Goal: Browse casually: Explore the website without a specific task or goal

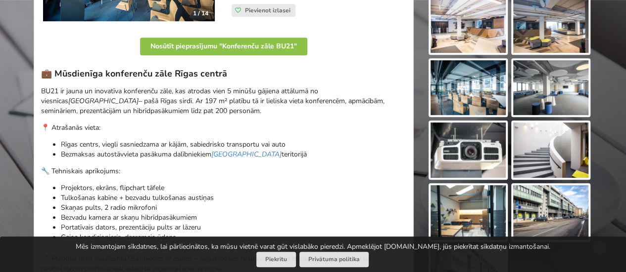
scroll to position [297, 0]
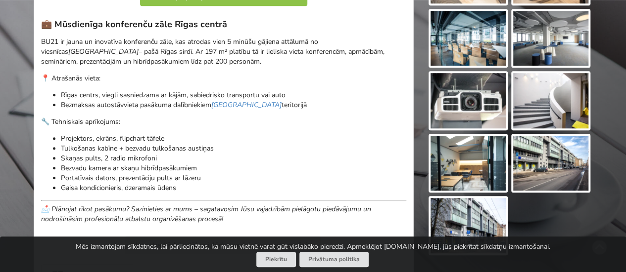
click at [525, 162] on img at bounding box center [550, 163] width 75 height 55
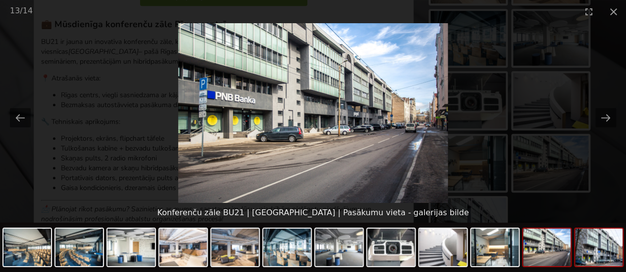
click at [599, 253] on img at bounding box center [598, 248] width 47 height 38
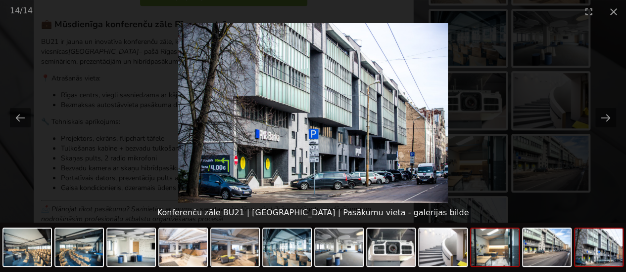
click at [487, 256] on img at bounding box center [494, 248] width 47 height 38
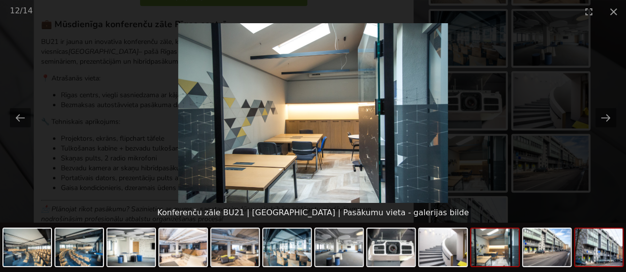
click at [590, 257] on img at bounding box center [598, 248] width 47 height 38
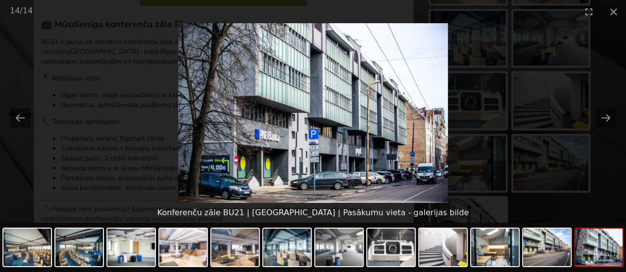
scroll to position [0, 0]
click at [512, 258] on img at bounding box center [494, 248] width 47 height 38
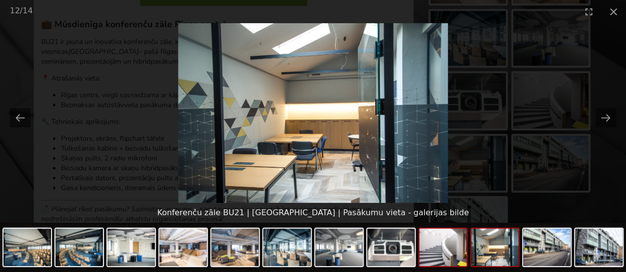
click at [441, 255] on img at bounding box center [442, 248] width 47 height 38
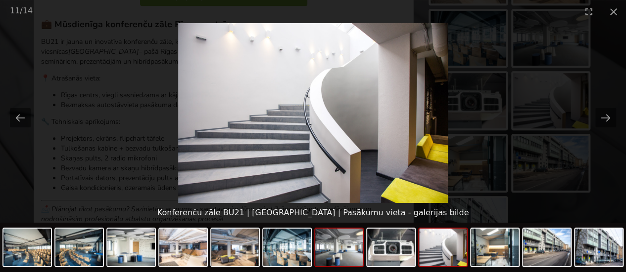
click at [352, 256] on img at bounding box center [338, 248] width 47 height 38
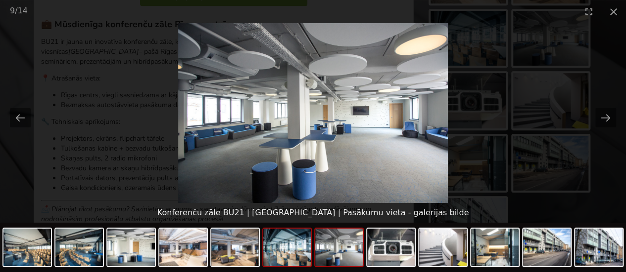
click at [278, 255] on img at bounding box center [286, 248] width 47 height 38
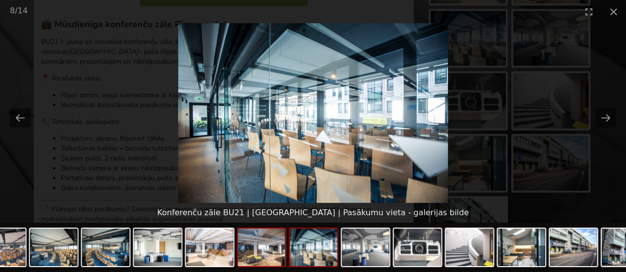
click at [256, 257] on img at bounding box center [261, 248] width 47 height 38
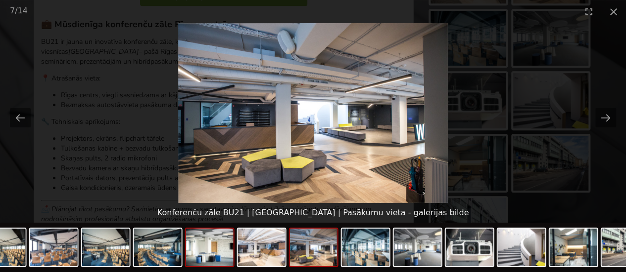
click at [225, 256] on img at bounding box center [209, 248] width 47 height 38
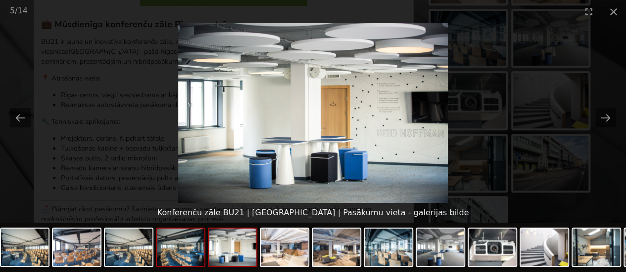
click at [184, 255] on img at bounding box center [180, 248] width 47 height 38
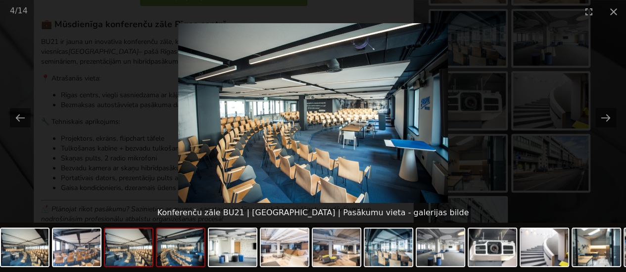
click at [136, 255] on img at bounding box center [128, 248] width 47 height 38
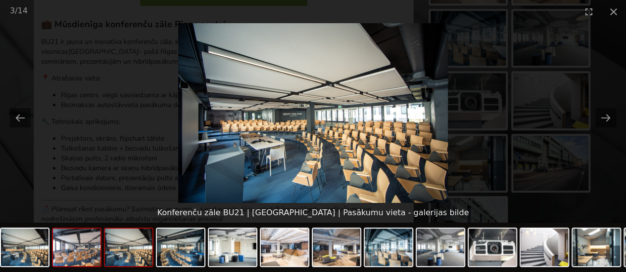
click at [89, 255] on img at bounding box center [76, 248] width 47 height 38
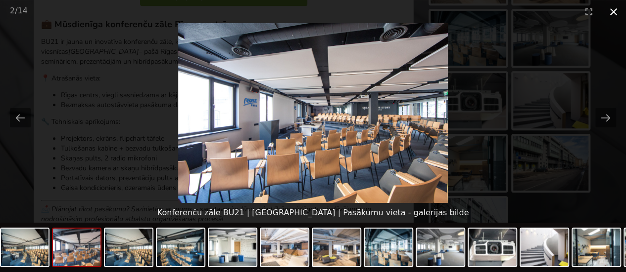
click at [612, 10] on button "Close gallery" at bounding box center [613, 11] width 25 height 23
